Goal: Information Seeking & Learning: Compare options

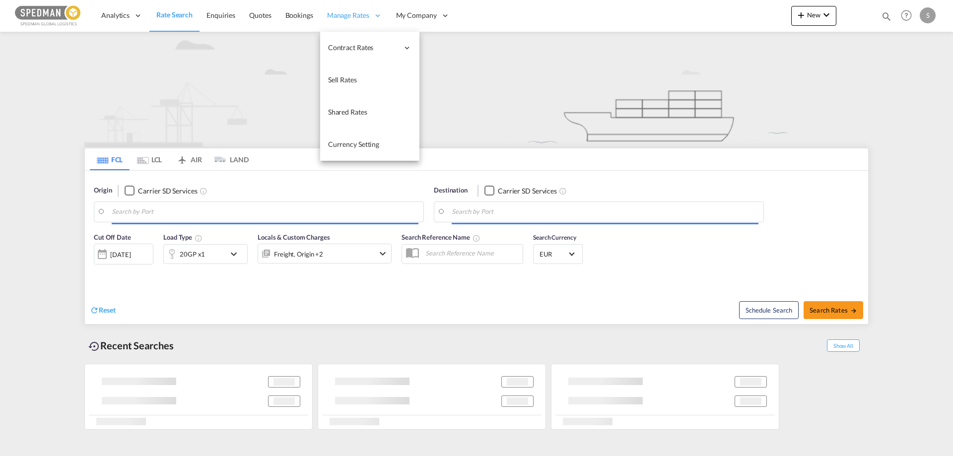
type input "[GEOGRAPHIC_DATA] ([GEOGRAPHIC_DATA]), DKCPH"
type input "Laem Chabang, THLCH"
